Goal: Register for event/course

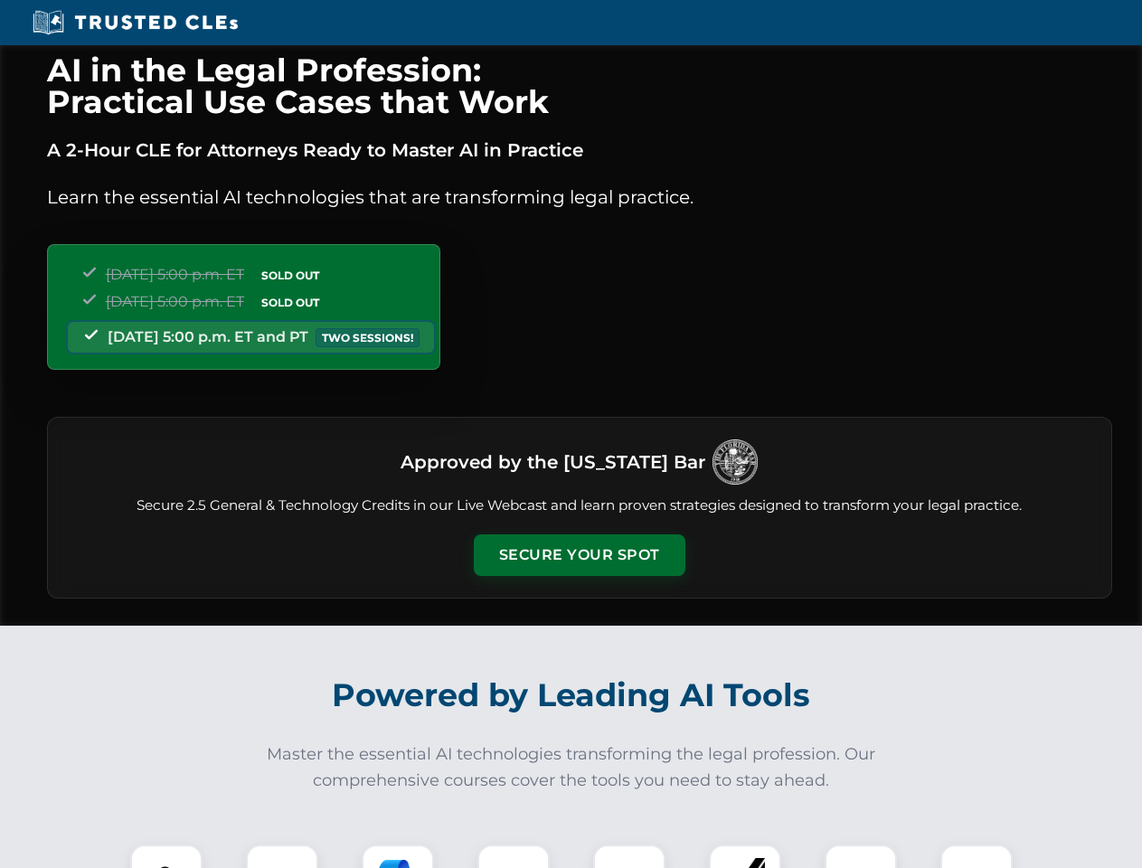
click at [579, 555] on button "Secure Your Spot" at bounding box center [580, 555] width 212 height 42
click at [166, 856] on img at bounding box center [166, 881] width 52 height 52
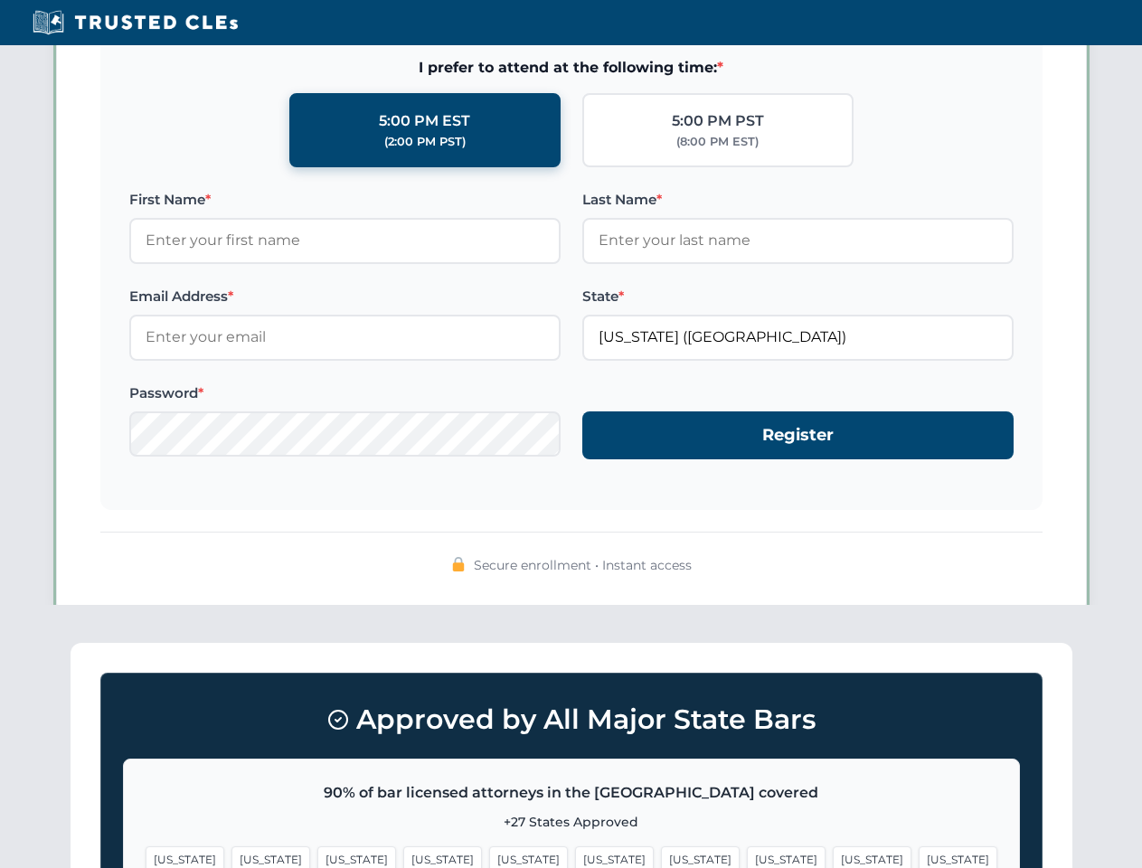
click at [661, 856] on span "[US_STATE]" at bounding box center [700, 860] width 79 height 26
click at [833, 856] on span "[US_STATE]" at bounding box center [872, 860] width 79 height 26
